Goal: Information Seeking & Learning: Learn about a topic

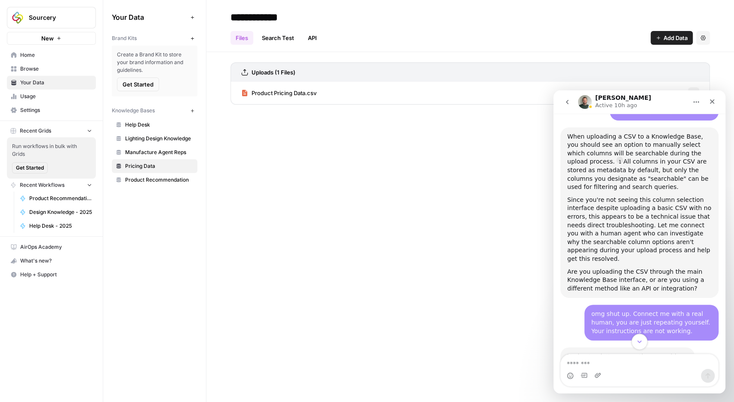
click at [640, 342] on icon "Scroll to bottom" at bounding box center [639, 341] width 4 height 3
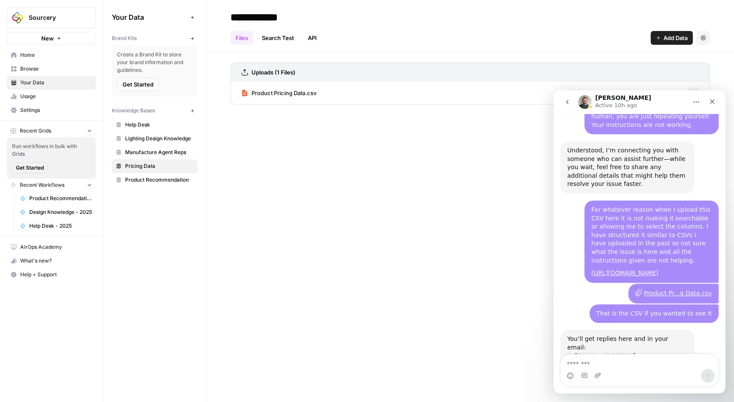
scroll to position [1253, 0]
click at [623, 365] on textarea "Message…" at bounding box center [639, 361] width 157 height 15
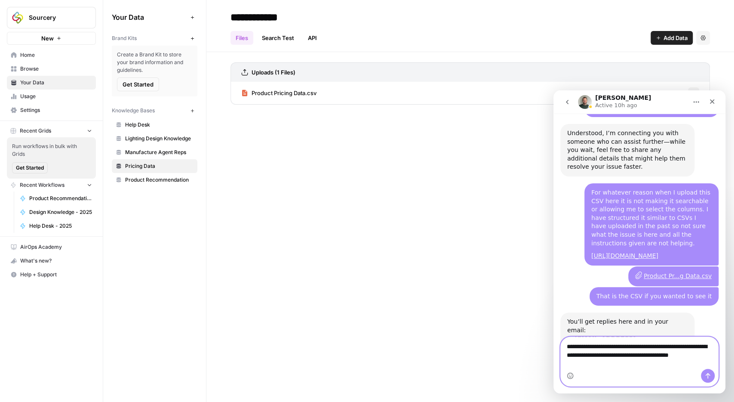
scroll to position [1270, 0]
type textarea "**********"
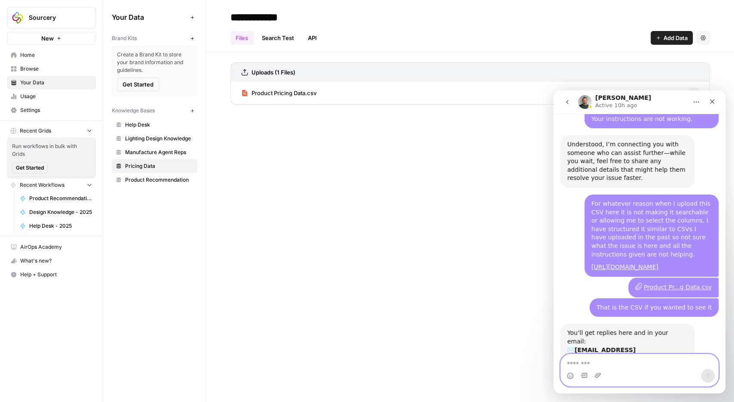
scroll to position [1318, 0]
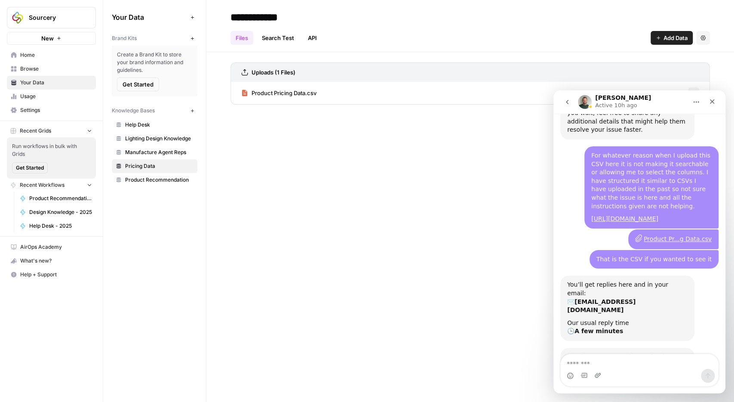
click at [165, 180] on span "Product Recommendation" at bounding box center [159, 180] width 68 height 8
click at [300, 92] on span "Collection Data - Verified.csv" at bounding box center [290, 93] width 77 height 9
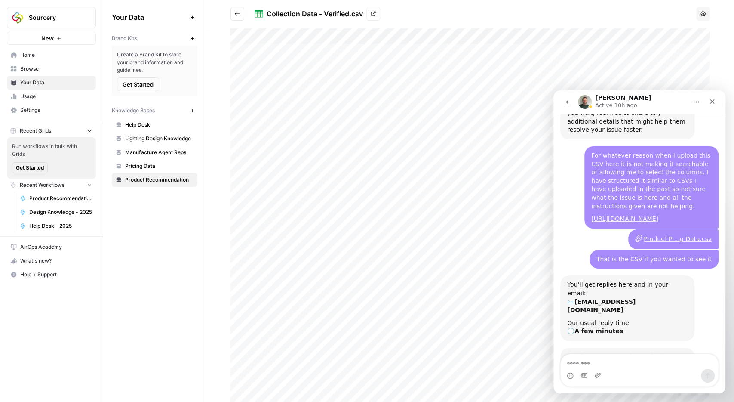
click at [166, 164] on span "Pricing Data" at bounding box center [159, 166] width 68 height 8
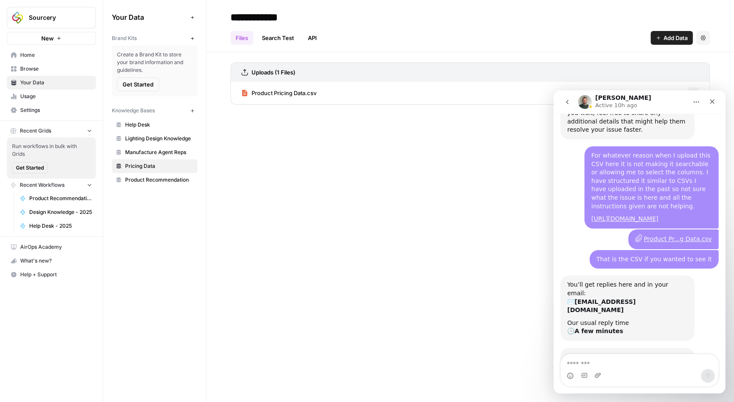
click at [359, 201] on div "**********" at bounding box center [470, 201] width 528 height 402
click at [31, 59] on span "Home" at bounding box center [56, 55] width 72 height 8
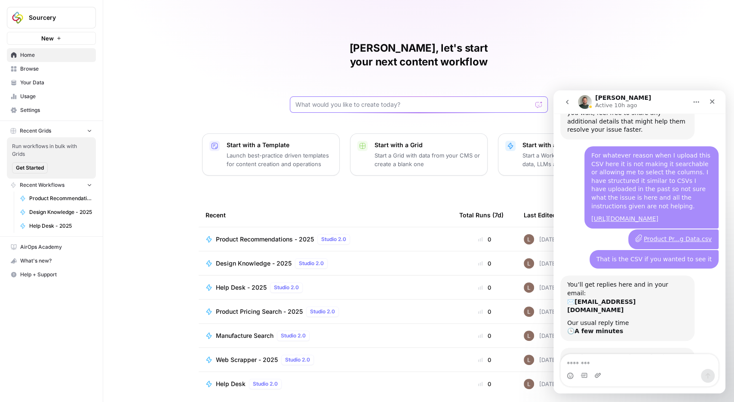
click at [343, 100] on input "text" at bounding box center [414, 104] width 237 height 9
click at [599, 51] on div "[PERSON_NAME], let's start your next content workflow Start with a Template Lau…" at bounding box center [418, 205] width 631 height 410
click at [569, 104] on icon "go back" at bounding box center [567, 102] width 7 height 7
